Goal: Check status: Check status

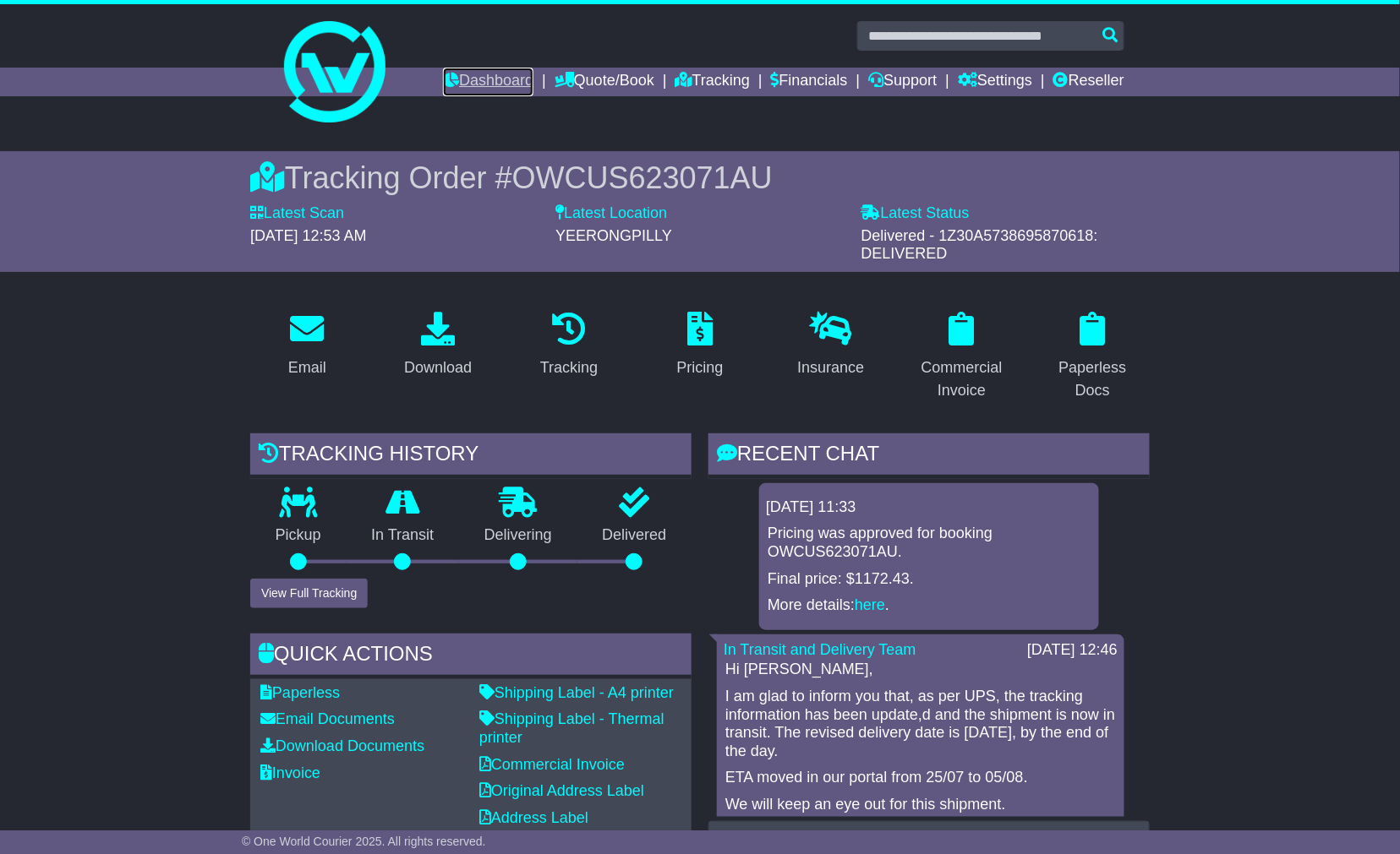
click at [466, 82] on link "Dashboard" at bounding box center [488, 82] width 91 height 29
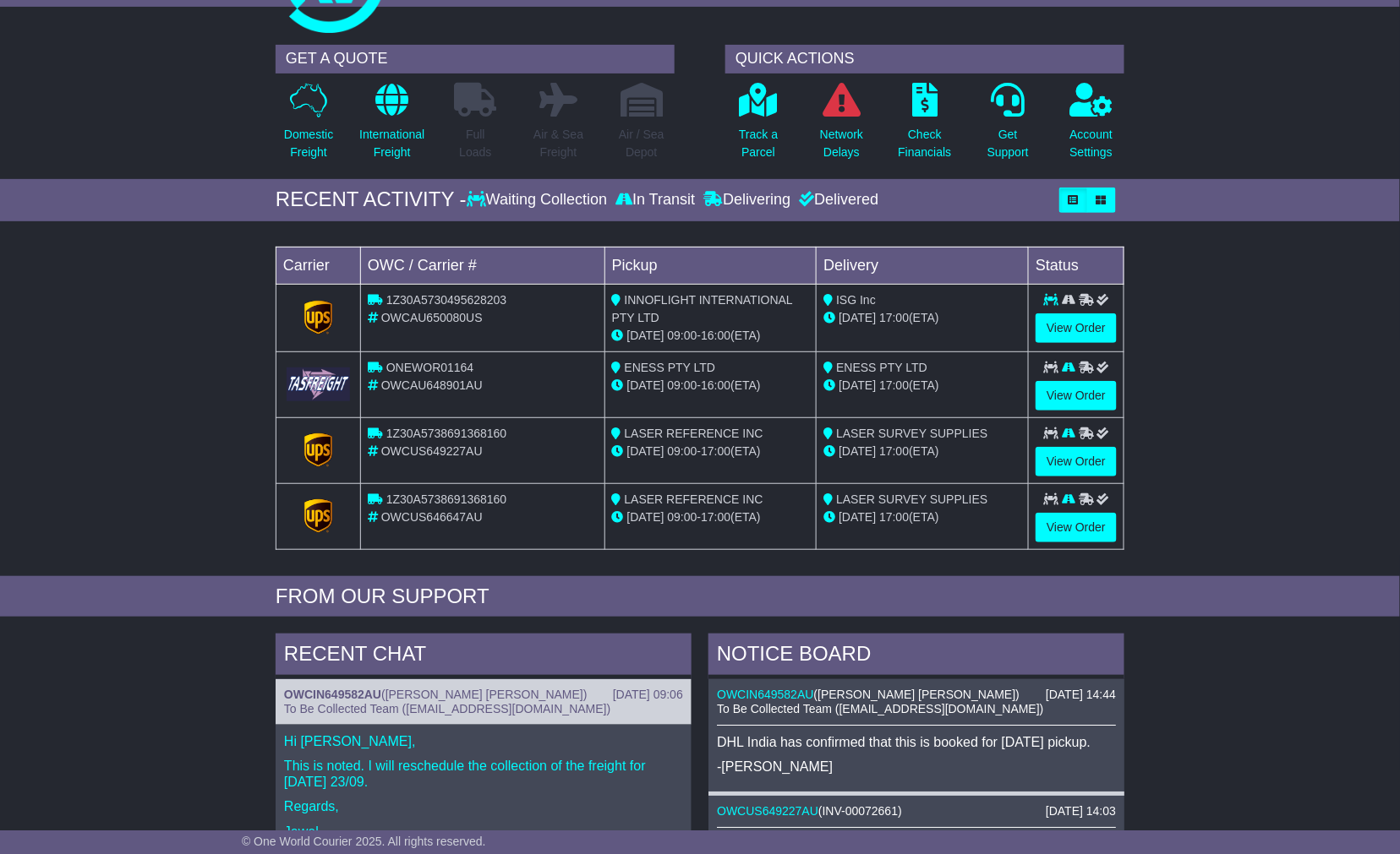
scroll to position [375, 0]
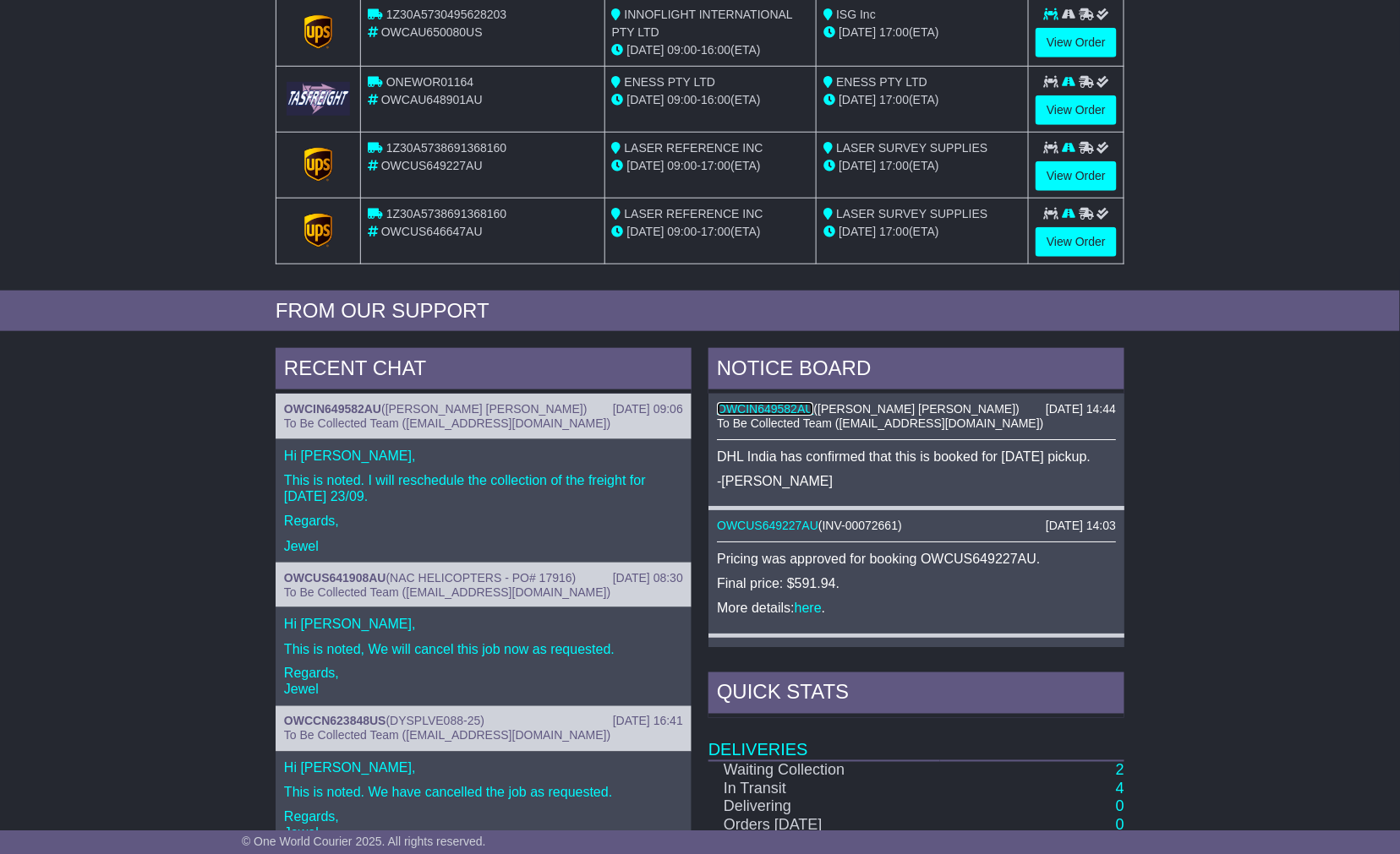
click at [780, 403] on link "OWCIN649582AU" at bounding box center [765, 408] width 96 height 13
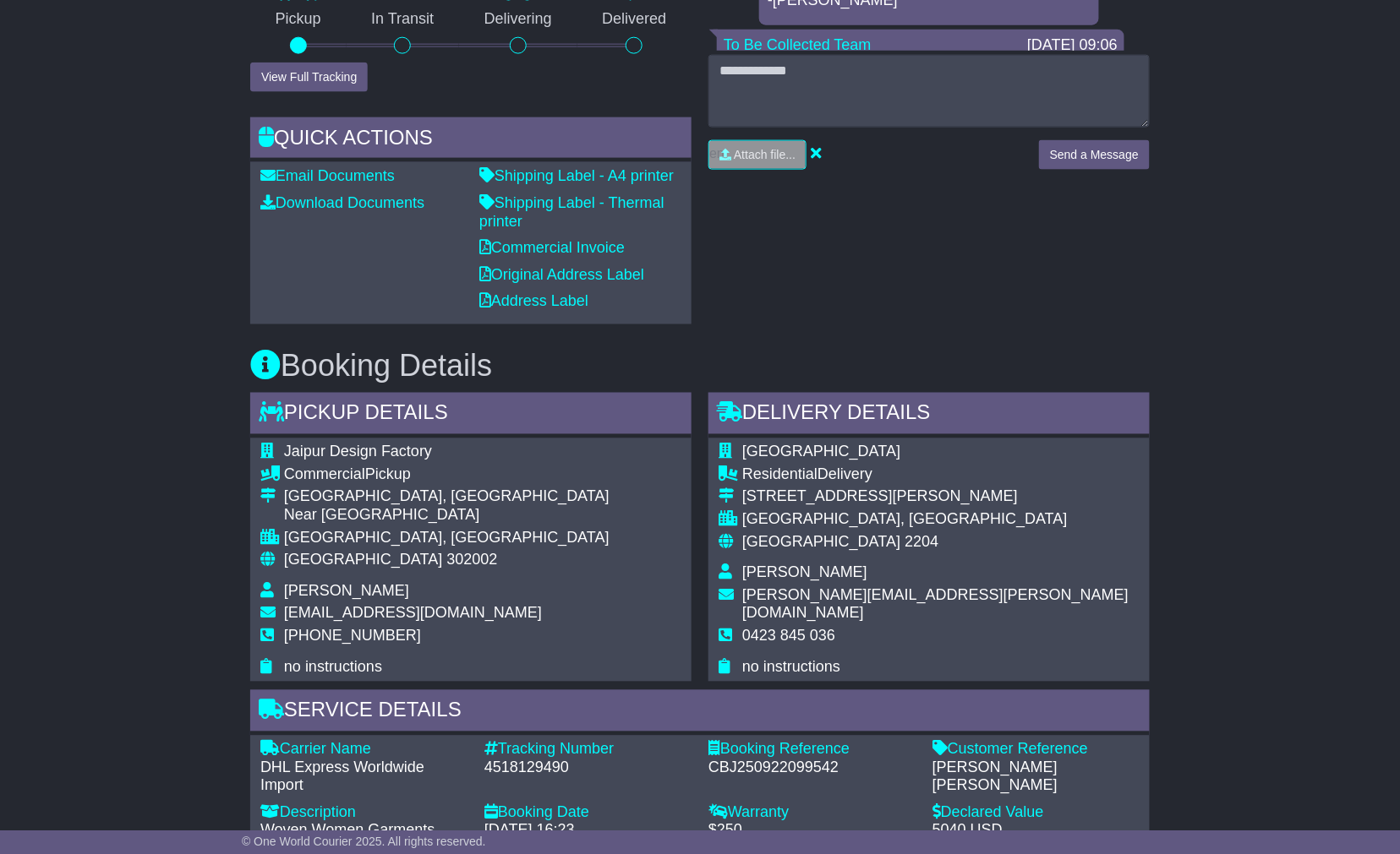
scroll to position [751, 0]
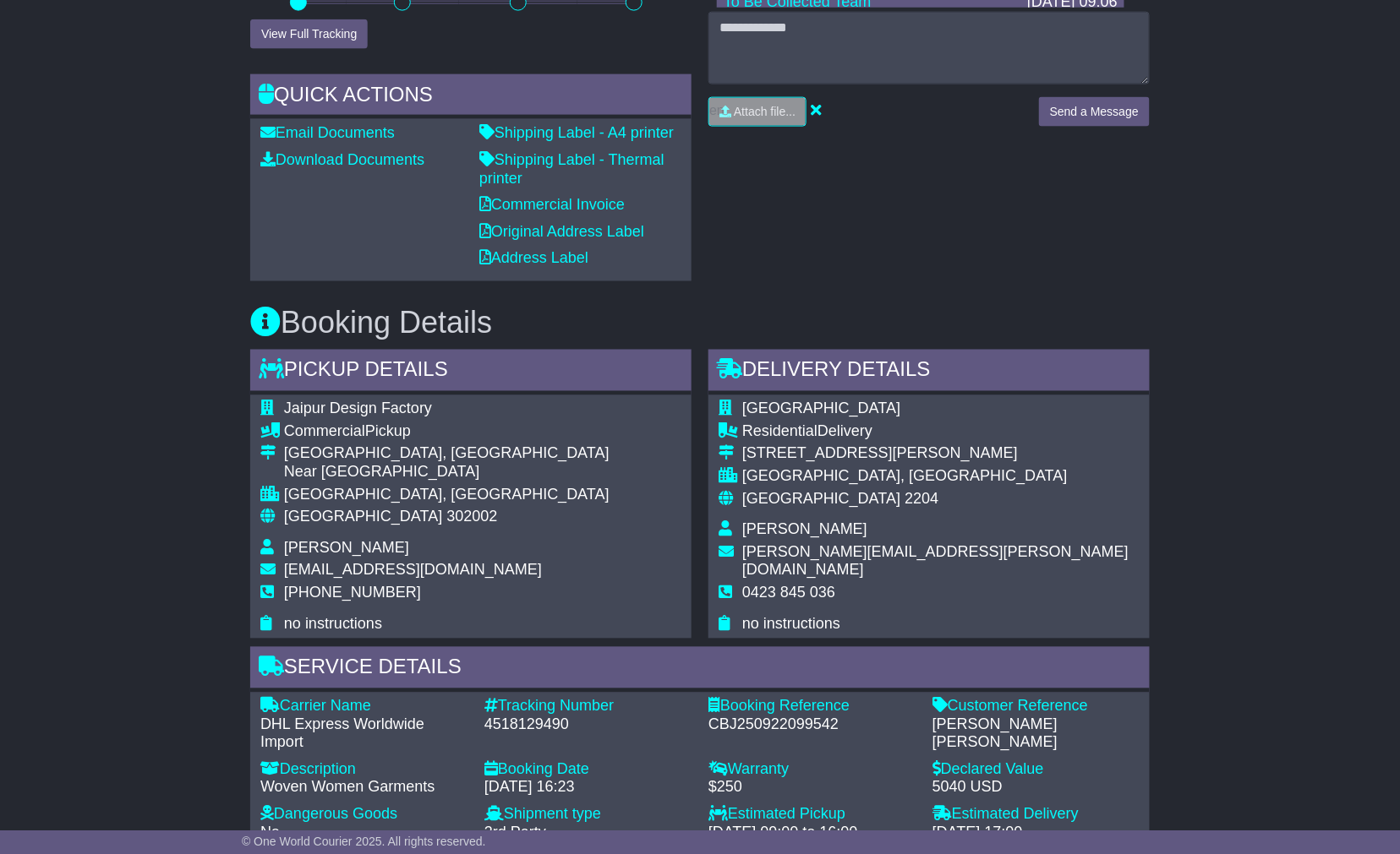
click at [762, 721] on div "CBJ250922099542" at bounding box center [811, 726] width 207 height 19
copy div "CBJ250922099542"
click at [995, 307] on h3 "Booking Details" at bounding box center [700, 324] width 899 height 34
